Goal: Navigation & Orientation: Understand site structure

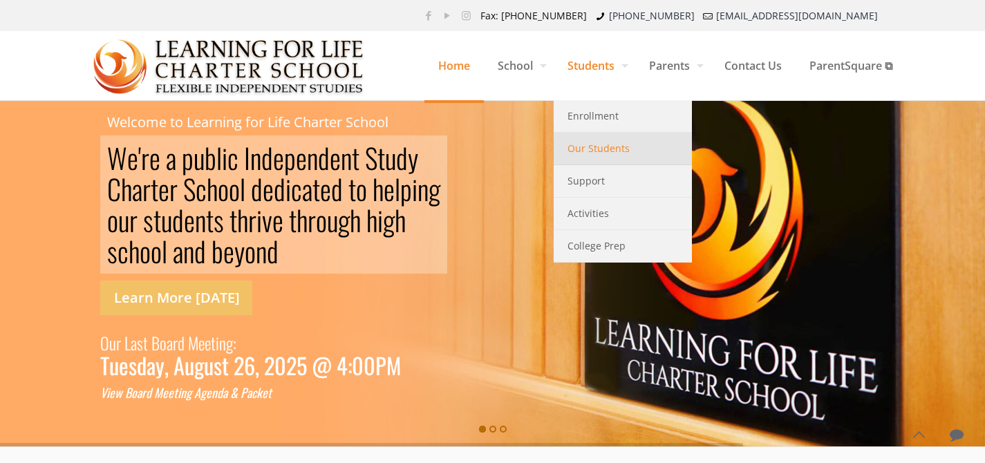
click at [577, 154] on span "Our Students" at bounding box center [599, 149] width 62 height 18
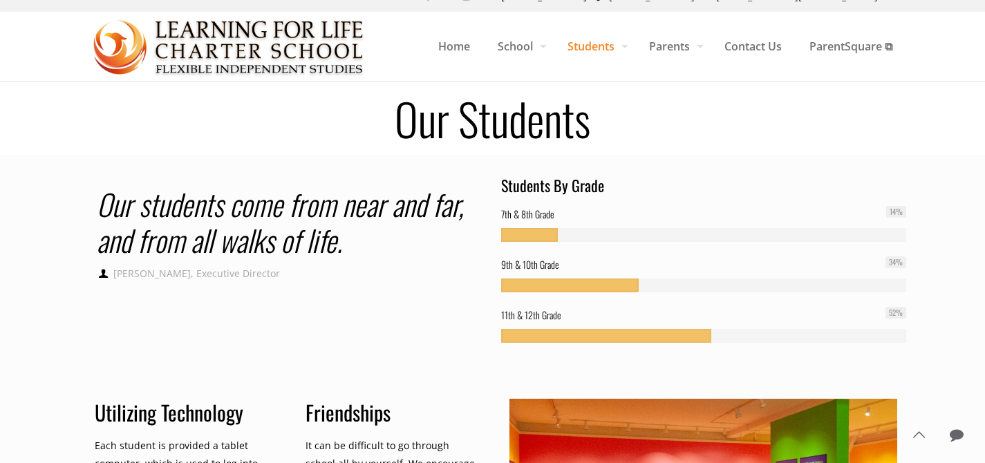
scroll to position [17, 0]
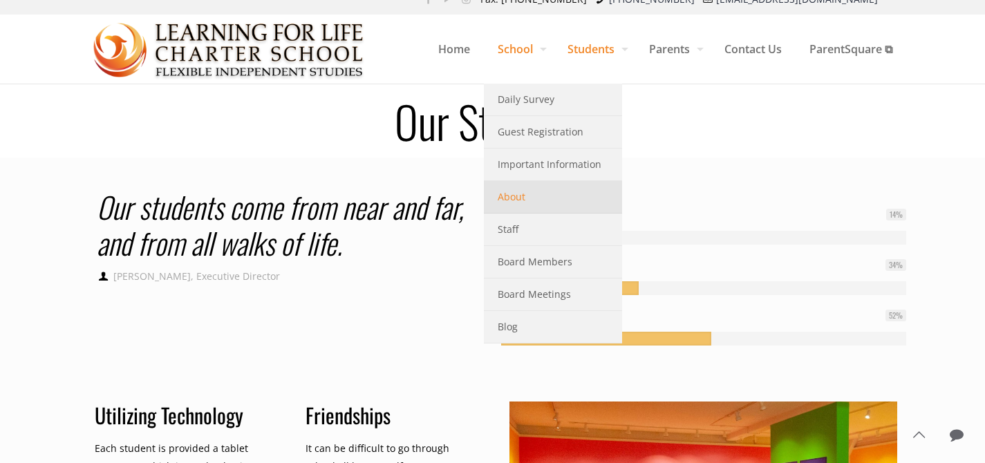
click at [510, 197] on span "About" at bounding box center [512, 197] width 28 height 18
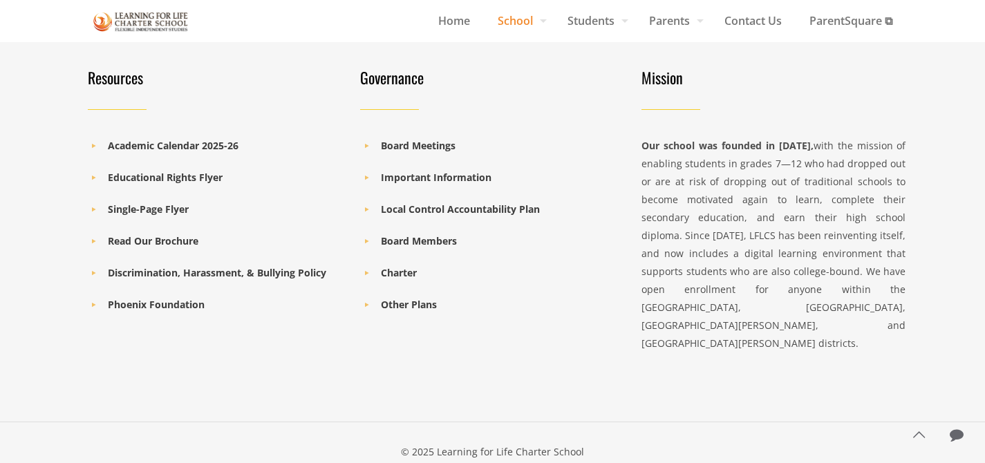
scroll to position [1453, 0]
